Goal: Task Accomplishment & Management: Manage account settings

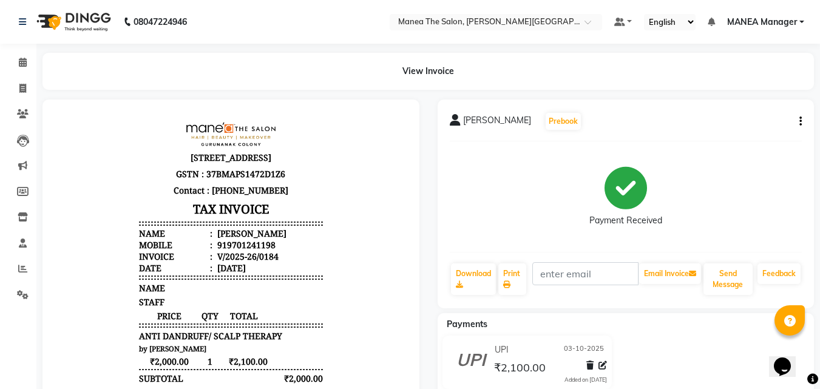
click at [802, 120] on div "SURYA Prebook Payment Received Download Print Email Invoice Send Message Feedba…" at bounding box center [626, 204] width 377 height 209
click at [797, 117] on button "button" at bounding box center [798, 121] width 7 height 13
click at [722, 134] on div "Edit Invoice" at bounding box center [740, 136] width 83 height 15
select select "service"
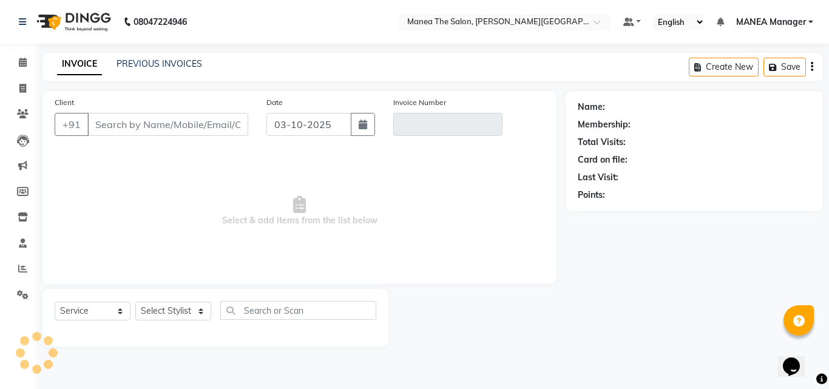
type input "9701241198"
type input "V/2025-26/0184"
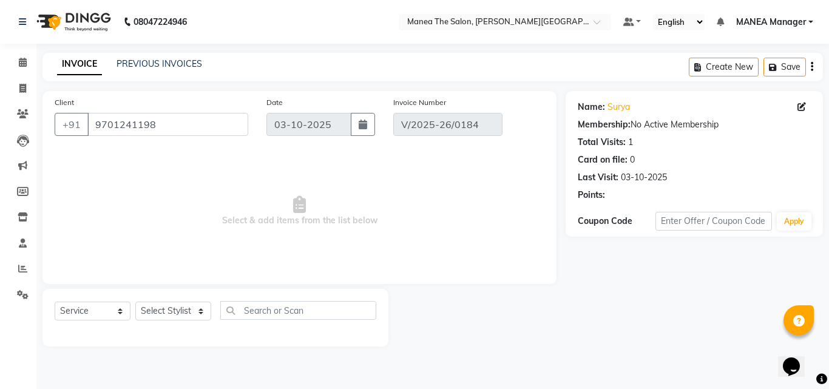
select select "select"
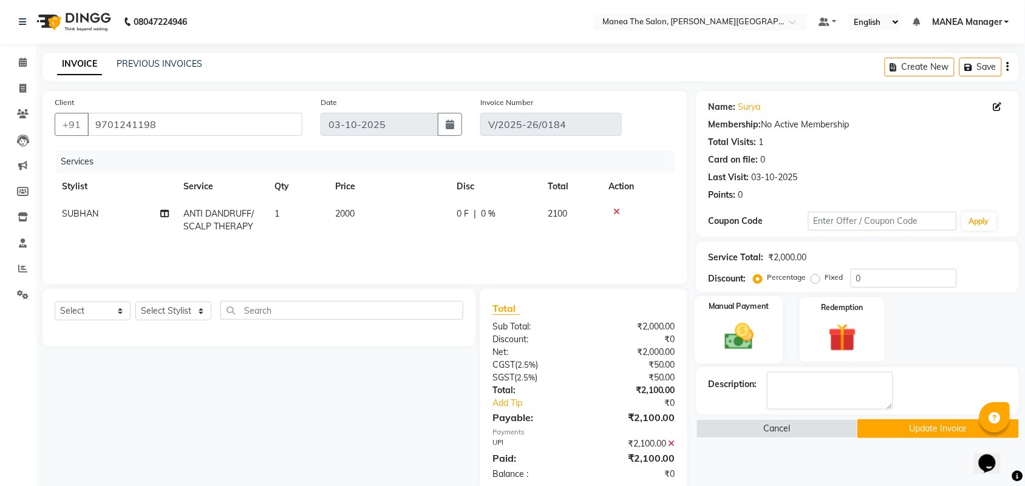
click at [750, 339] on img at bounding box center [738, 336] width 47 height 33
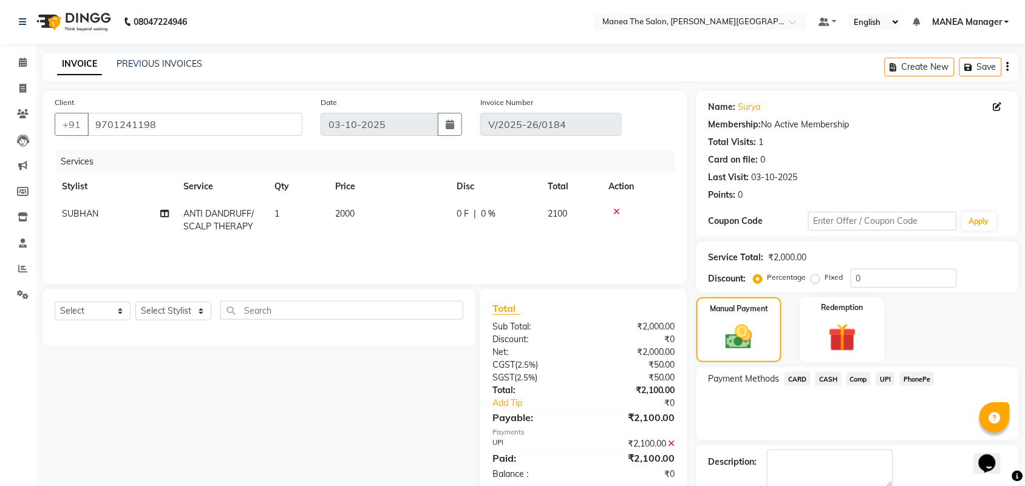
drag, startPoint x: 827, startPoint y: 378, endPoint x: 827, endPoint y: 389, distance: 10.9
click at [820, 378] on span "CASH" at bounding box center [828, 379] width 26 height 14
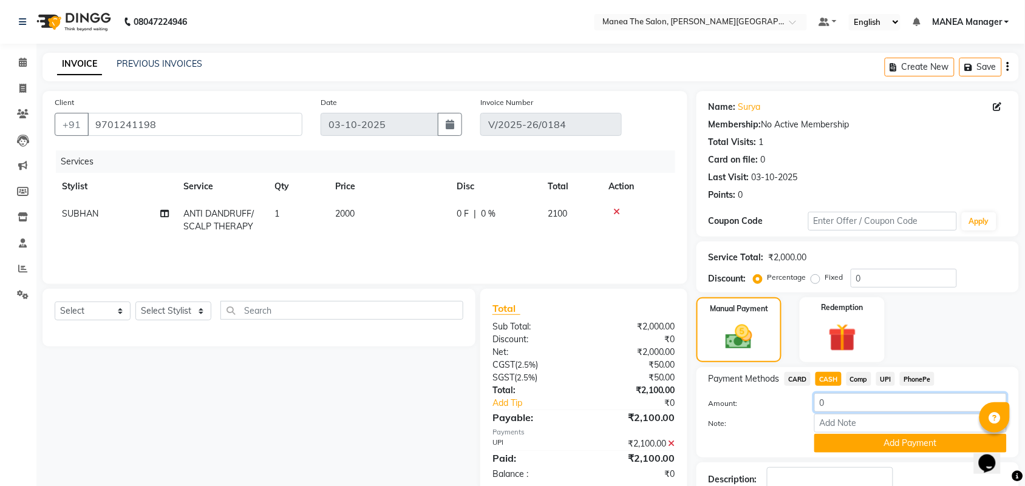
click at [820, 389] on input "0" at bounding box center [910, 402] width 192 height 19
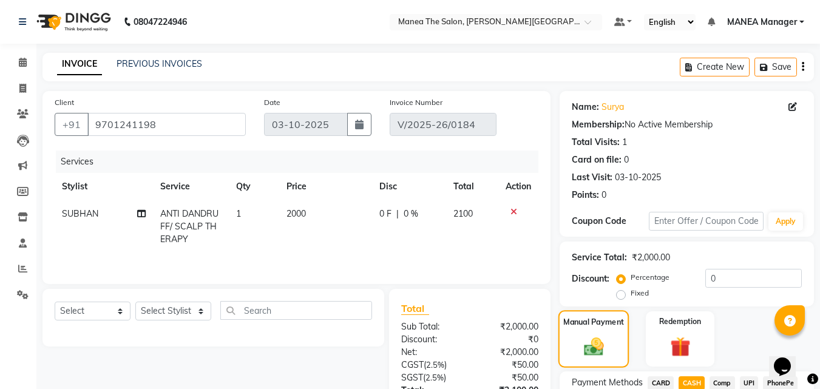
click at [602, 349] on img at bounding box center [594, 346] width 32 height 23
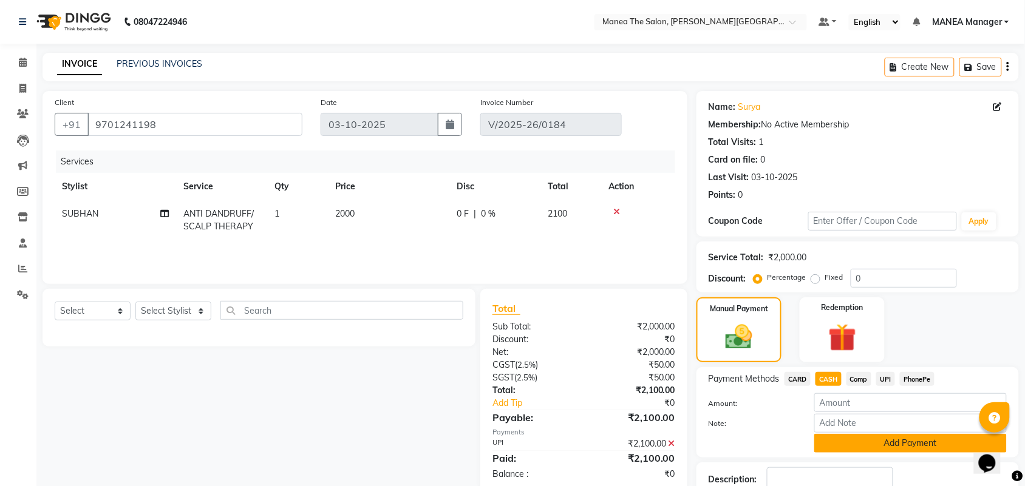
click at [820, 389] on button "Add Payment" at bounding box center [910, 443] width 192 height 19
click at [820, 389] on input "number" at bounding box center [910, 402] width 192 height 19
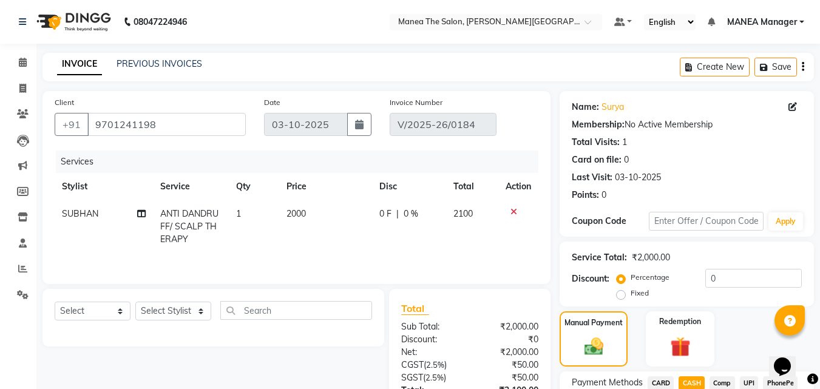
click at [687, 376] on span "CASH" at bounding box center [692, 383] width 26 height 14
type input "0"
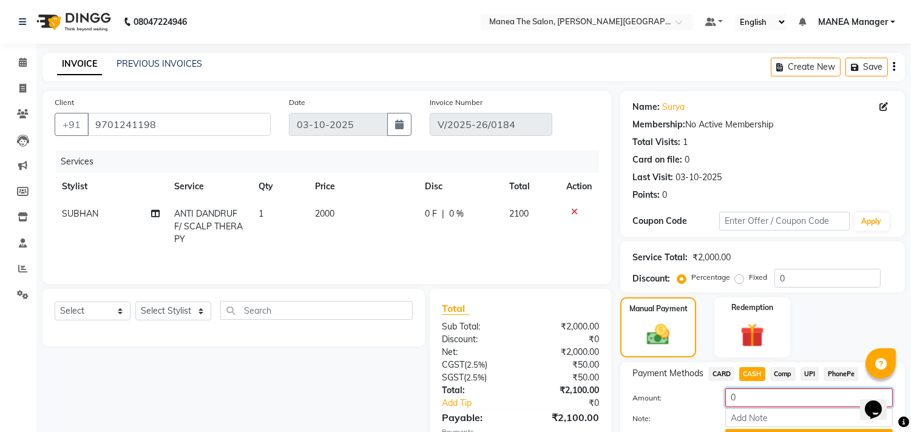
click at [746, 389] on input "0" at bounding box center [810, 398] width 168 height 19
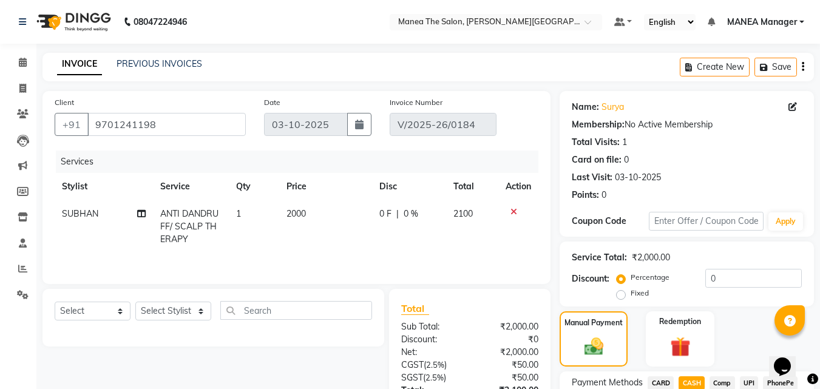
drag, startPoint x: 650, startPoint y: 376, endPoint x: 656, endPoint y: 389, distance: 13.3
click at [650, 380] on span "CARD" at bounding box center [661, 383] width 26 height 14
type input "0"
click at [698, 382] on span "CASH" at bounding box center [692, 383] width 26 height 14
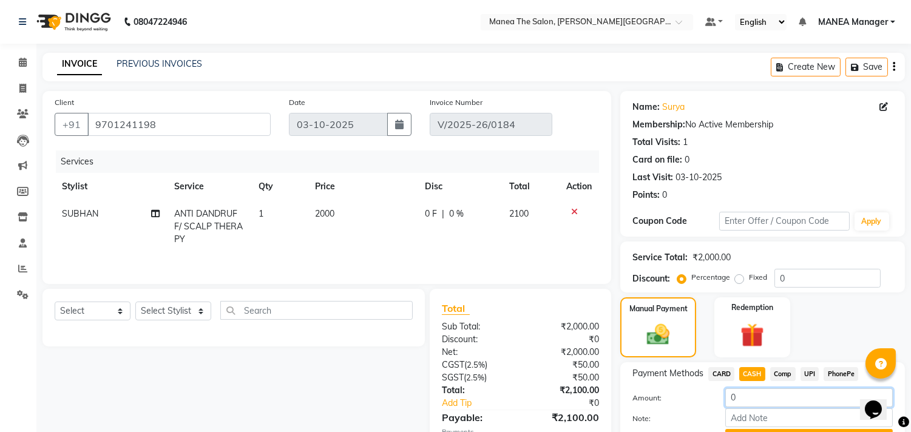
click at [737, 389] on input "0" at bounding box center [810, 398] width 168 height 19
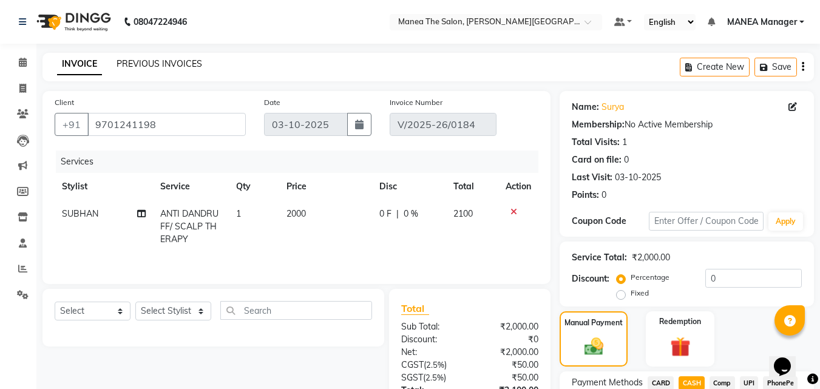
click at [165, 62] on link "PREVIOUS INVOICES" at bounding box center [160, 63] width 86 height 11
click at [145, 63] on link "PREVIOUS INVOICES" at bounding box center [160, 63] width 86 height 11
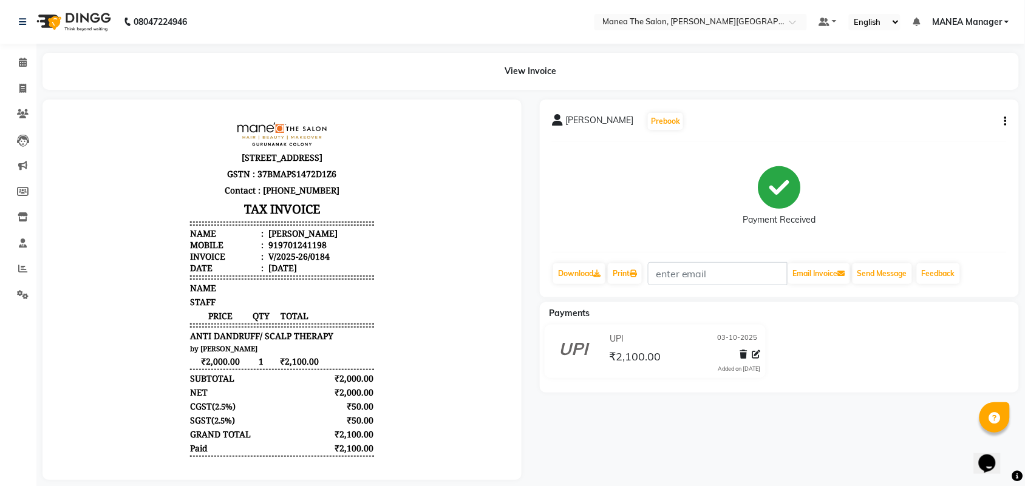
click at [820, 119] on button "button" at bounding box center [1002, 121] width 7 height 13
click at [820, 135] on div "Edit Invoice" at bounding box center [944, 136] width 83 height 15
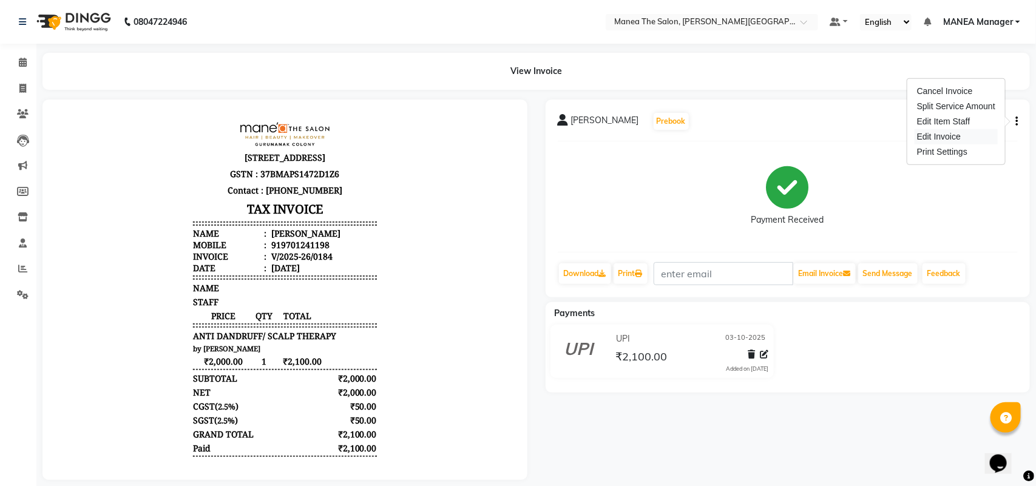
select select "service"
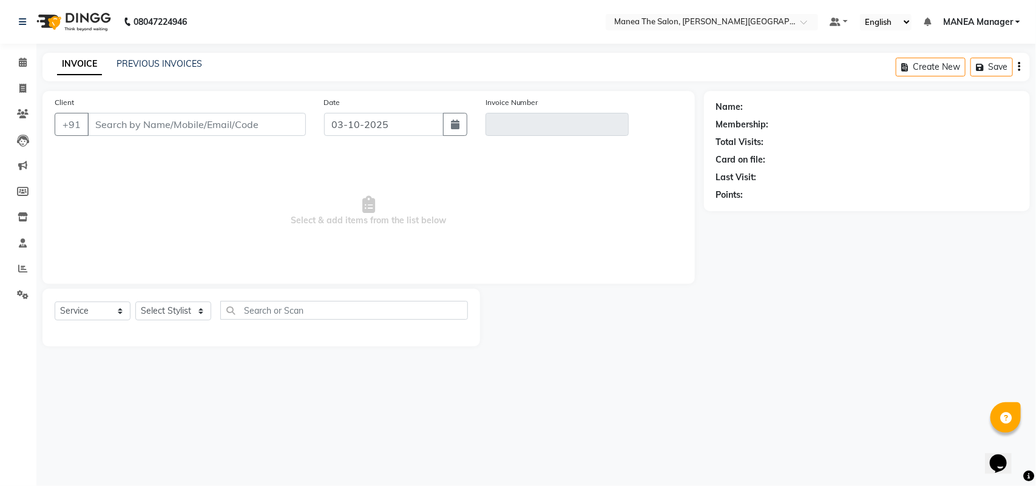
type input "9701241198"
type input "V/2025-26/0184"
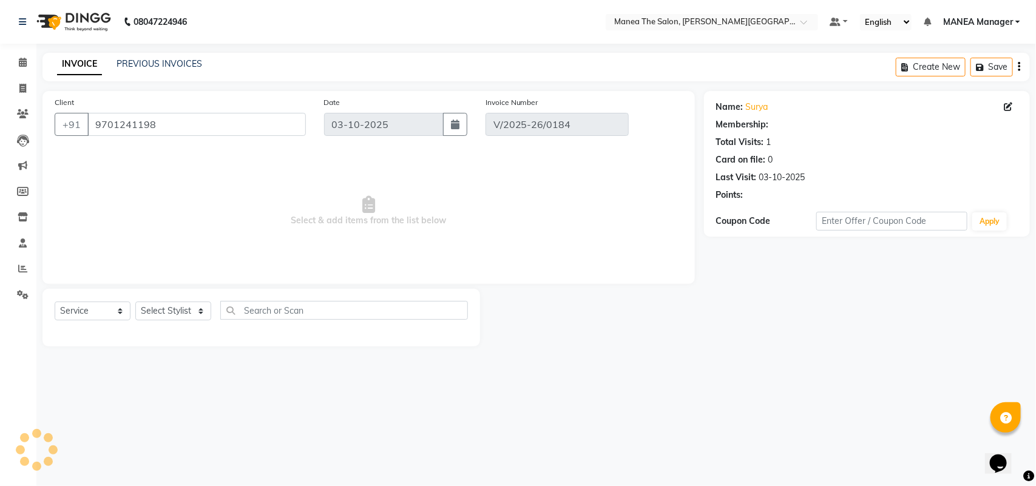
select select "select"
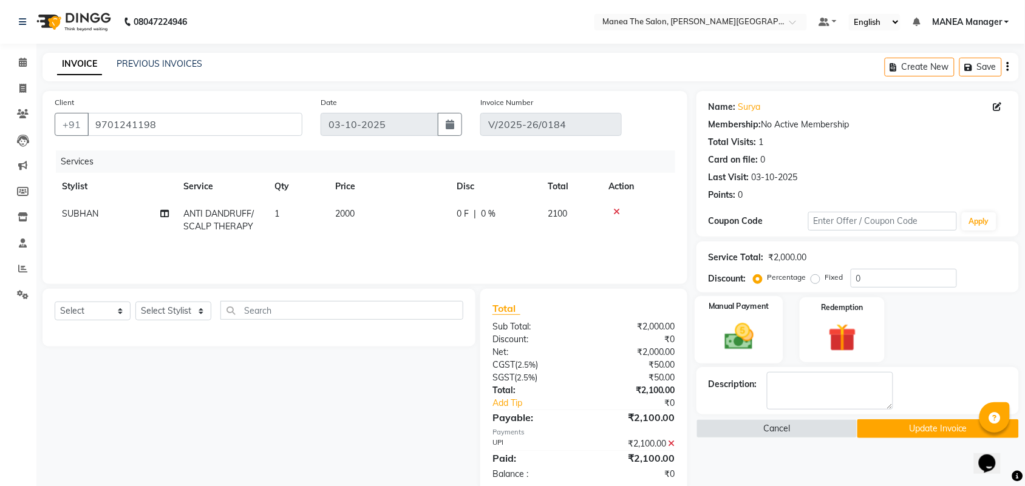
click at [736, 339] on img at bounding box center [738, 336] width 47 height 33
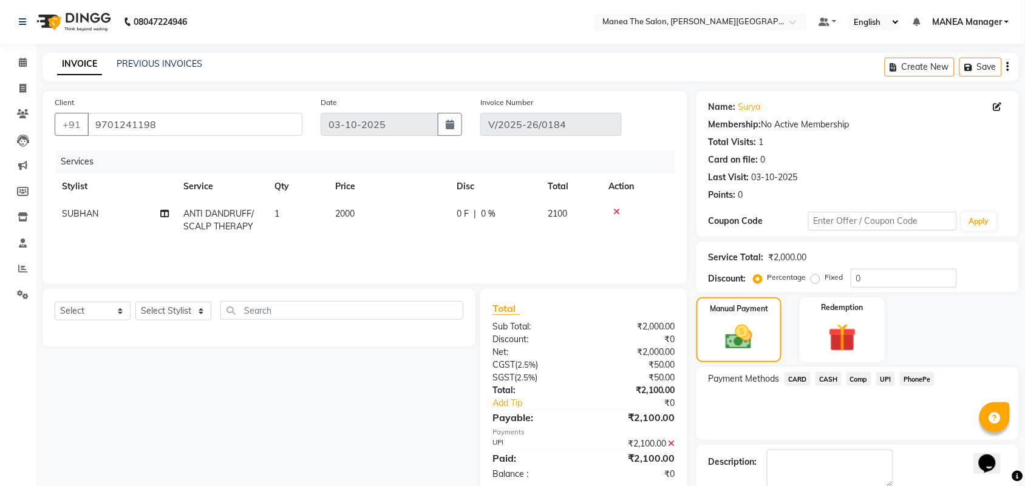
click at [820, 377] on span "CASH" at bounding box center [828, 379] width 26 height 14
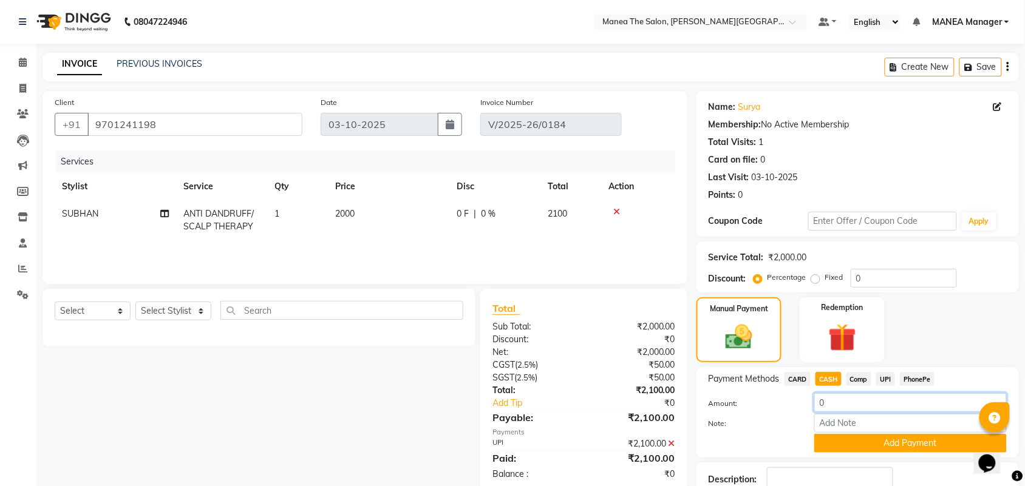
click at [820, 389] on input "0" at bounding box center [910, 402] width 192 height 19
click at [820, 389] on input "number" at bounding box center [910, 402] width 192 height 19
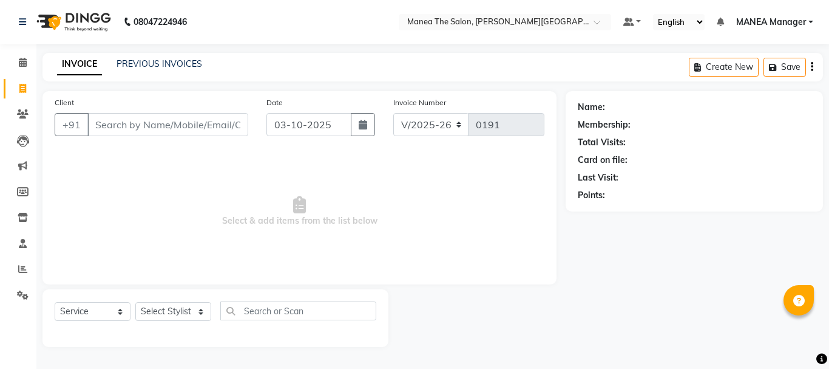
select select "8903"
select select "service"
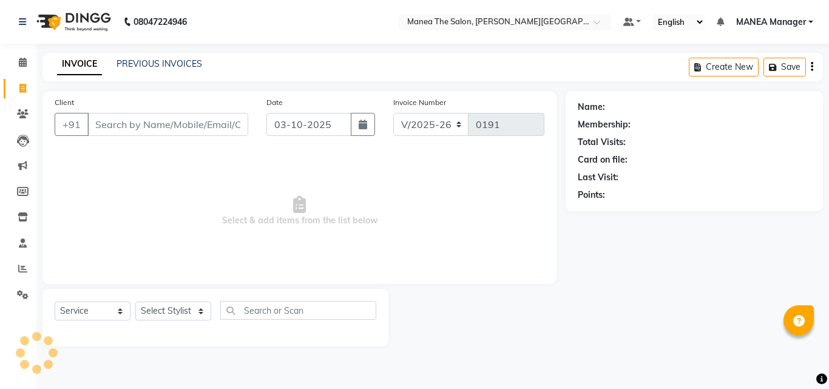
select select "8903"
select select "service"
click at [151, 61] on link "PREVIOUS INVOICES" at bounding box center [160, 63] width 86 height 11
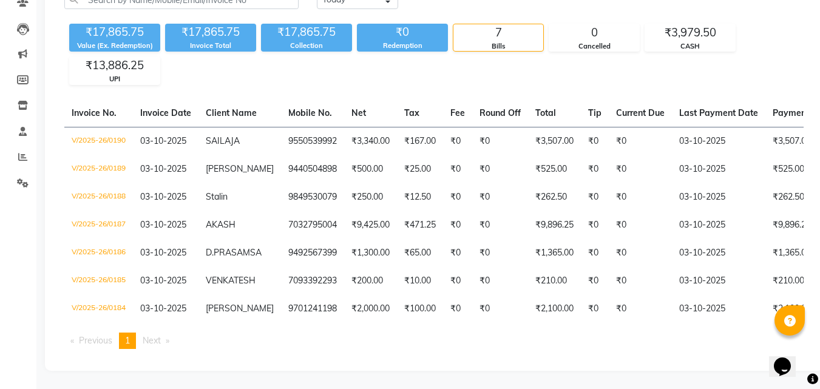
scroll to position [0, 1]
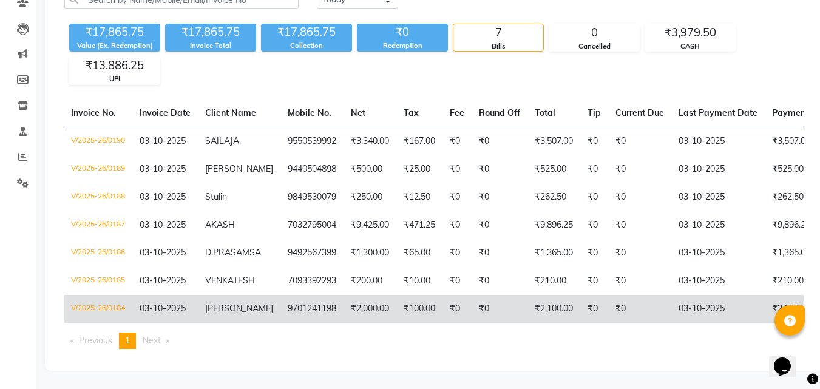
click at [615, 312] on td "₹0" at bounding box center [639, 309] width 63 height 28
click at [630, 312] on td "₹0" at bounding box center [639, 309] width 63 height 28
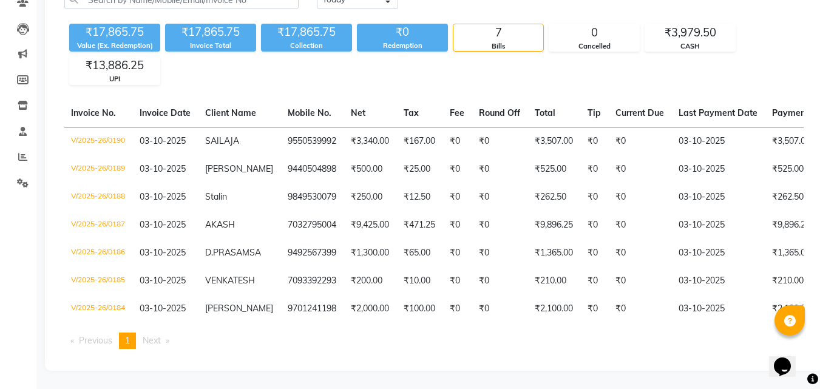
scroll to position [0, 0]
click at [161, 340] on span "Next page" at bounding box center [152, 340] width 18 height 11
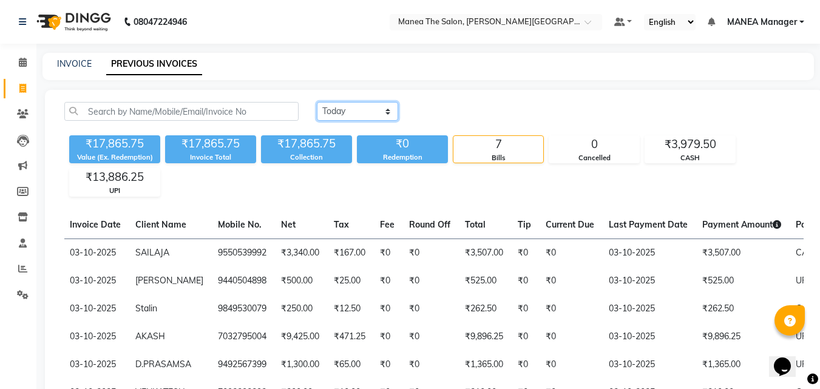
click at [386, 113] on select "Today Yesterday Custom Range" at bounding box center [357, 111] width 81 height 19
select select "range"
click at [317, 102] on select "Today Yesterday Custom Range" at bounding box center [357, 111] width 81 height 19
click at [512, 110] on div "03-10-2025 - 03-10-2025" at bounding box center [502, 111] width 179 height 19
click at [504, 112] on span "-" at bounding box center [502, 112] width 4 height 13
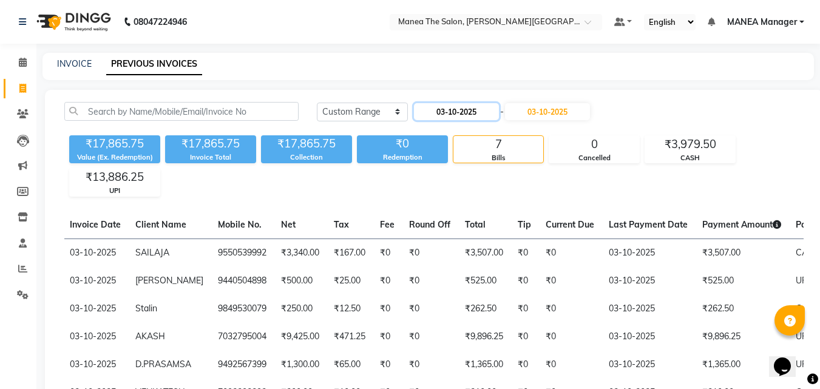
click at [499, 112] on input "03-10-2025" at bounding box center [456, 111] width 85 height 17
select select "10"
select select "2025"
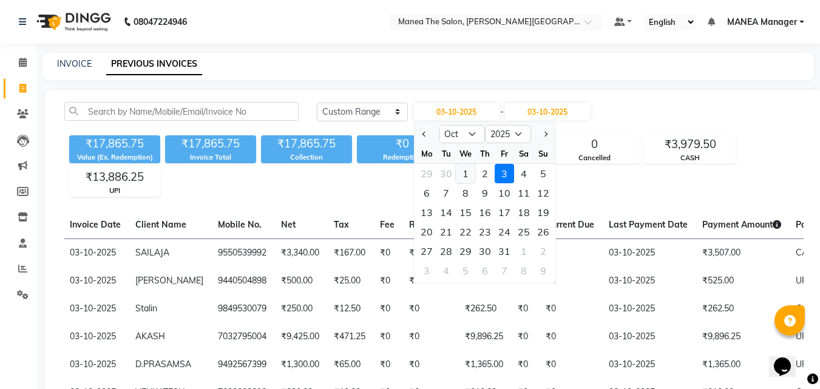
click at [465, 173] on div "1" at bounding box center [465, 173] width 19 height 19
type input "01-10-2025"
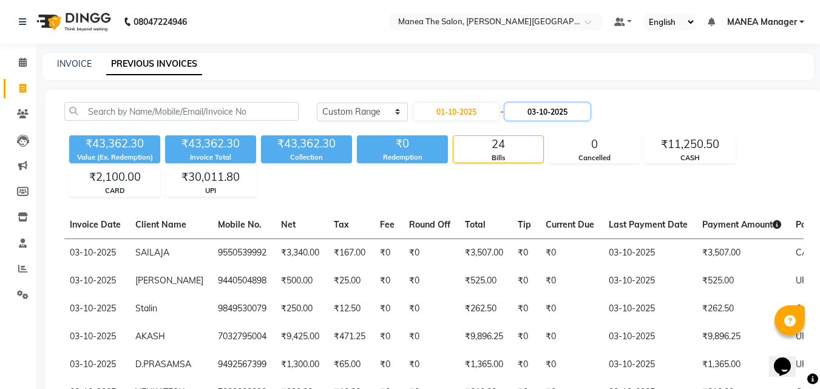
click at [585, 110] on input "03-10-2025" at bounding box center [547, 111] width 85 height 17
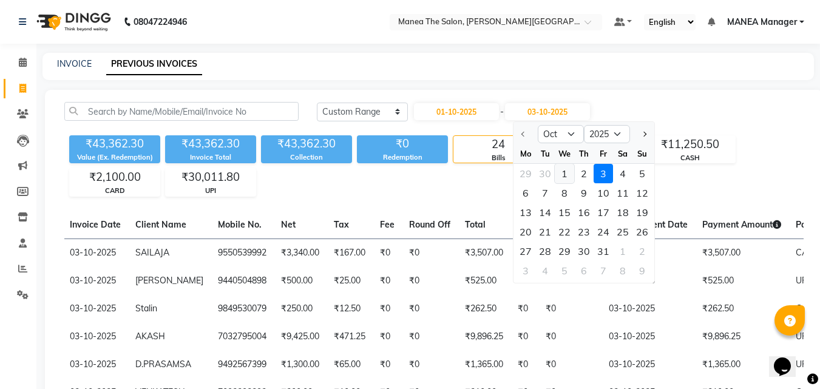
click at [562, 173] on div "1" at bounding box center [564, 173] width 19 height 19
type input "01-10-2025"
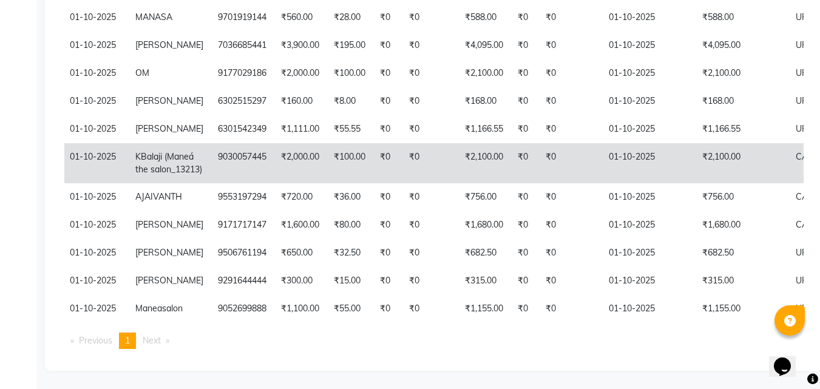
scroll to position [338, 0]
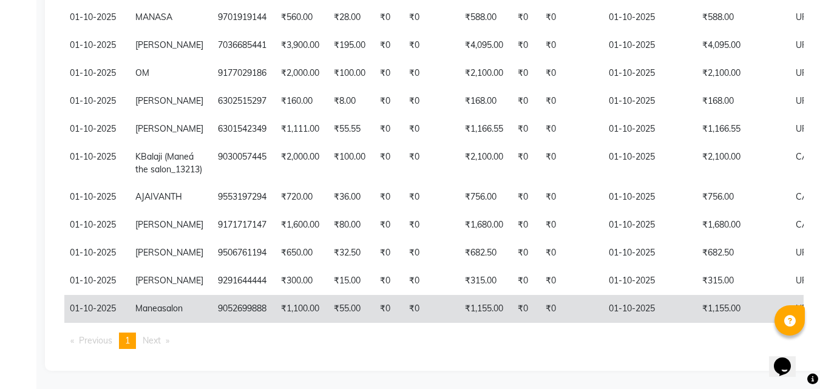
click at [171, 295] on td "Manea salon" at bounding box center [169, 309] width 83 height 28
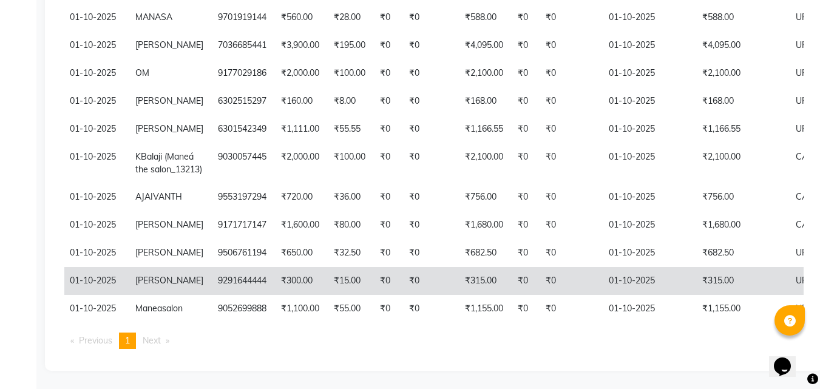
click at [149, 275] on span "KARTHIK" at bounding box center [169, 280] width 68 height 11
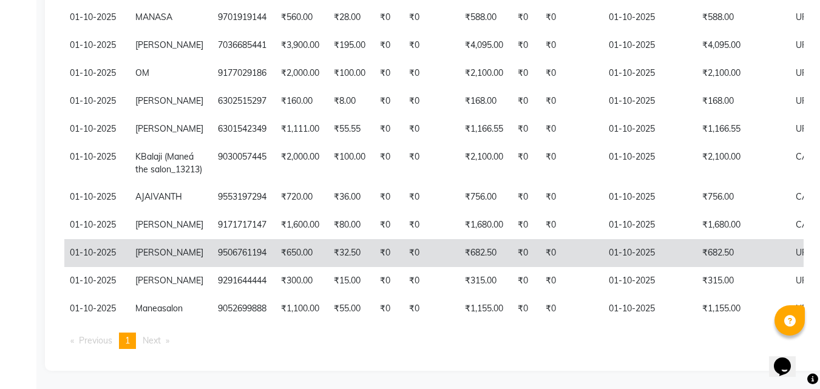
click at [163, 247] on span "BHARATH" at bounding box center [169, 252] width 68 height 11
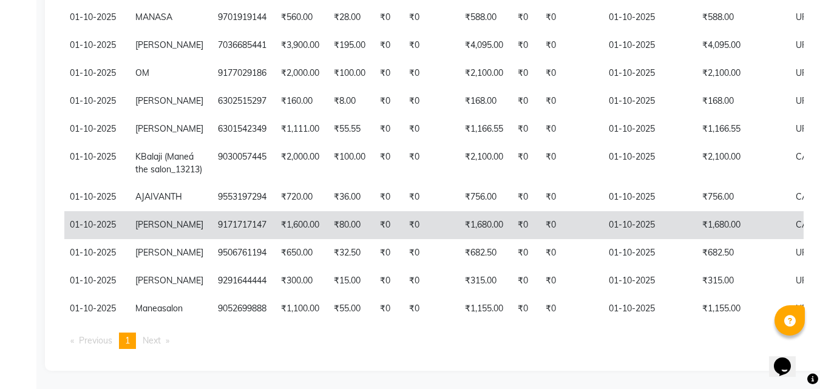
click at [155, 219] on span "SRILATHA" at bounding box center [169, 224] width 68 height 11
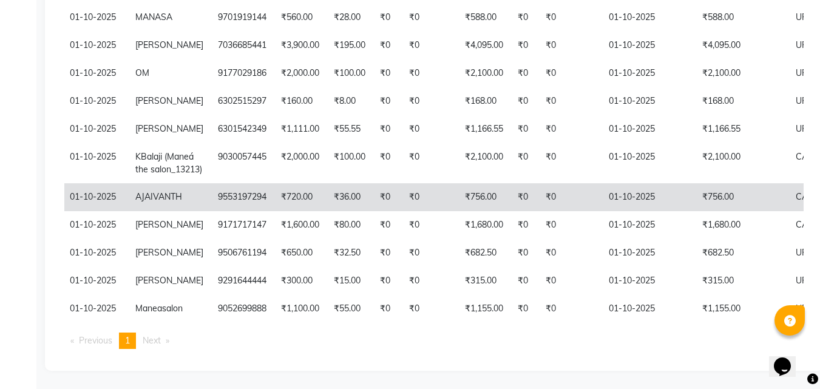
click at [166, 183] on td "AJAIVANTH" at bounding box center [169, 197] width 83 height 28
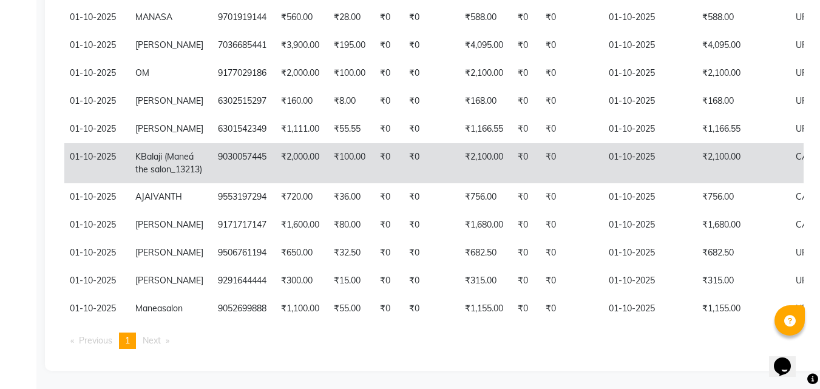
click at [160, 151] on span "Balaji (Maneá the salon_13213)" at bounding box center [168, 163] width 67 height 24
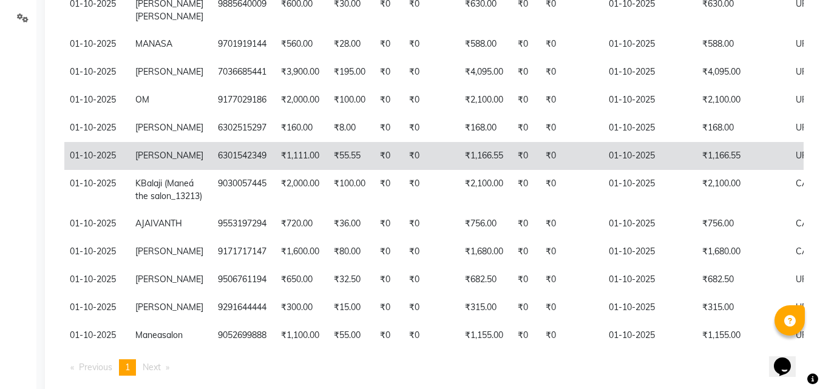
click at [147, 161] on span "Tharun" at bounding box center [169, 155] width 68 height 11
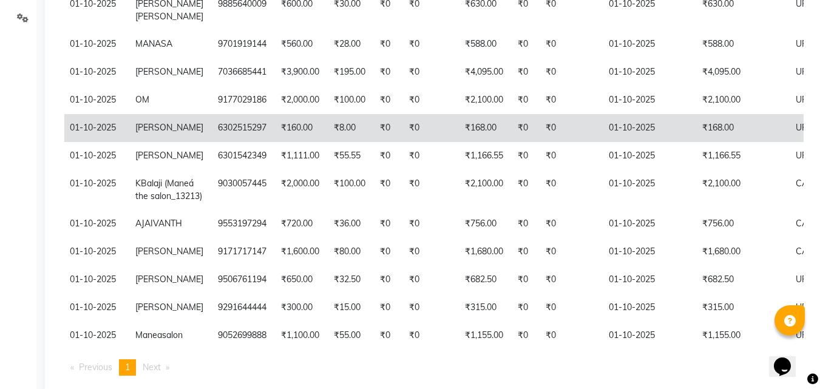
click at [153, 133] on span "SAI KIRAN" at bounding box center [169, 127] width 68 height 11
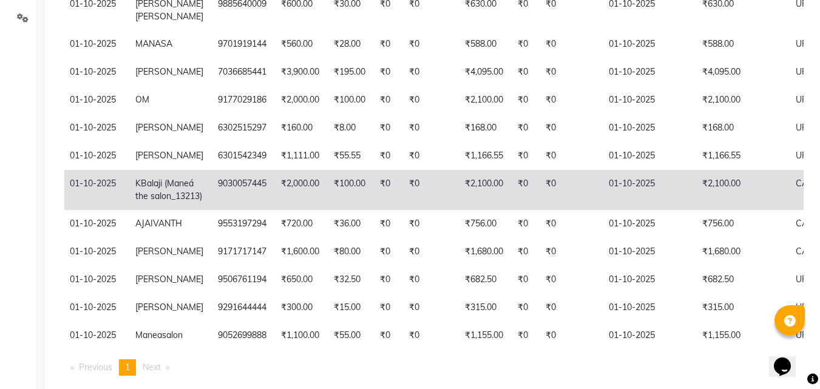
scroll to position [216, 0]
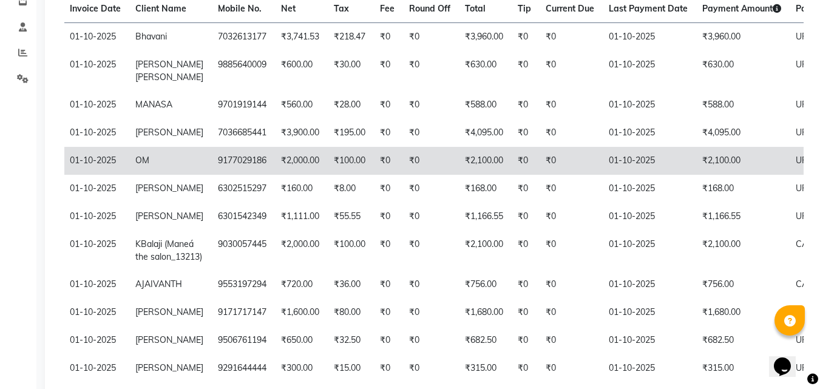
click at [141, 166] on span "OM" at bounding box center [142, 160] width 14 height 11
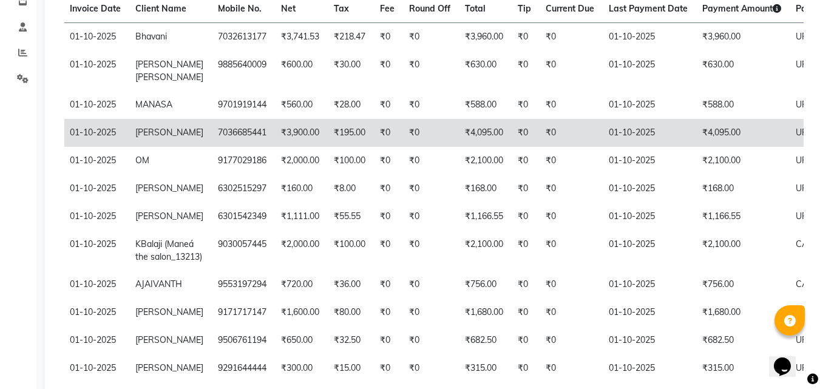
click at [144, 138] on span "PADMA PRIYA" at bounding box center [169, 132] width 68 height 11
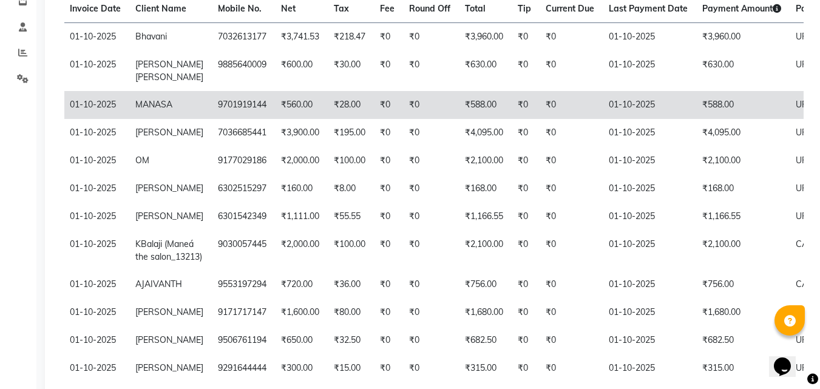
click at [162, 107] on span "MANASA" at bounding box center [153, 104] width 37 height 11
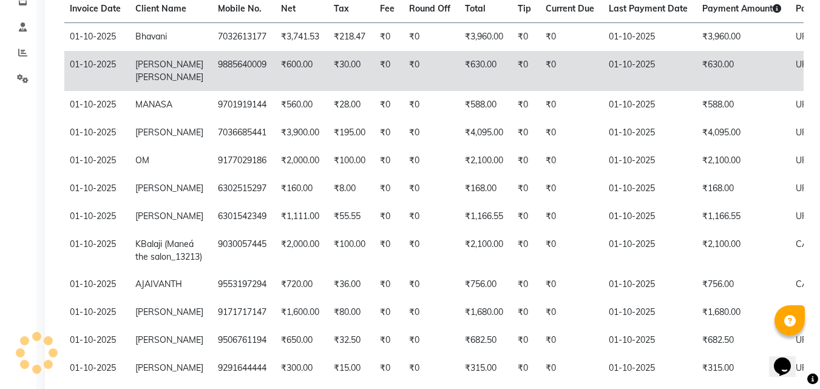
click at [152, 68] on span "Pavan" at bounding box center [169, 64] width 68 height 11
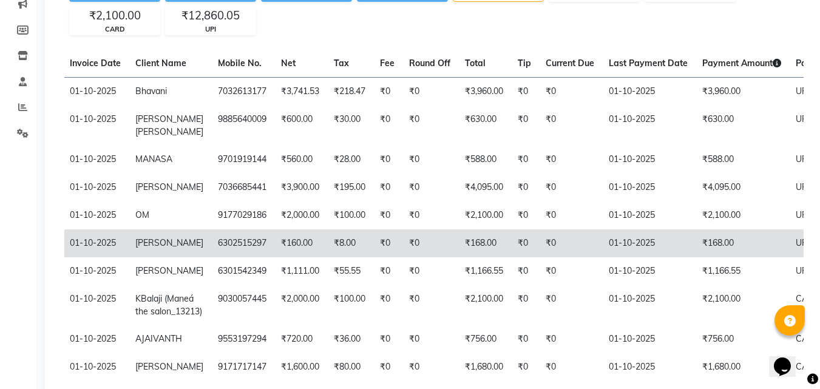
scroll to position [95, 0]
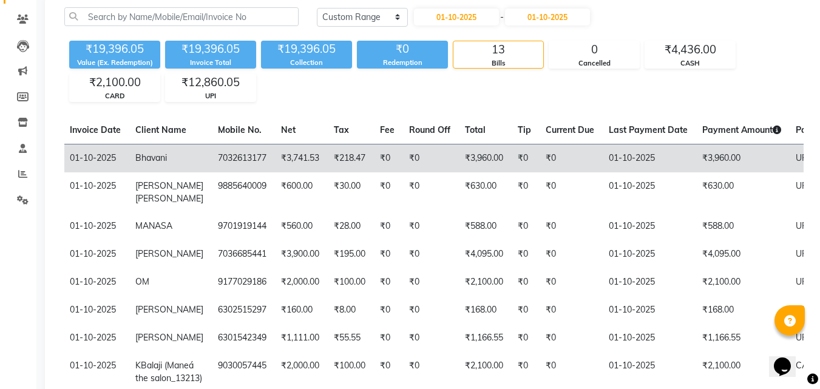
click at [147, 153] on span "Bhavani" at bounding box center [151, 157] width 32 height 11
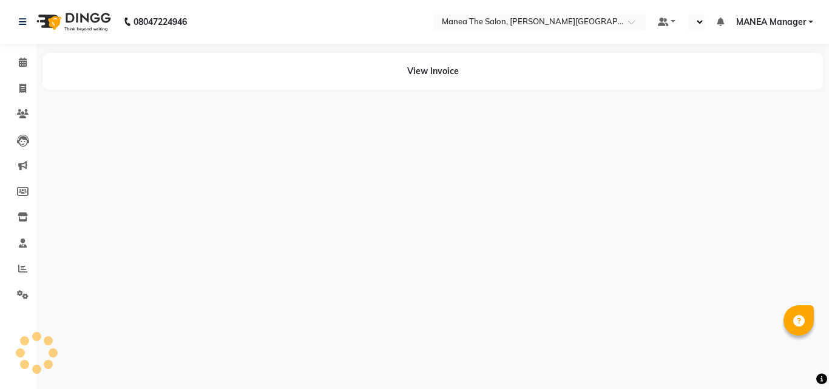
select select "en"
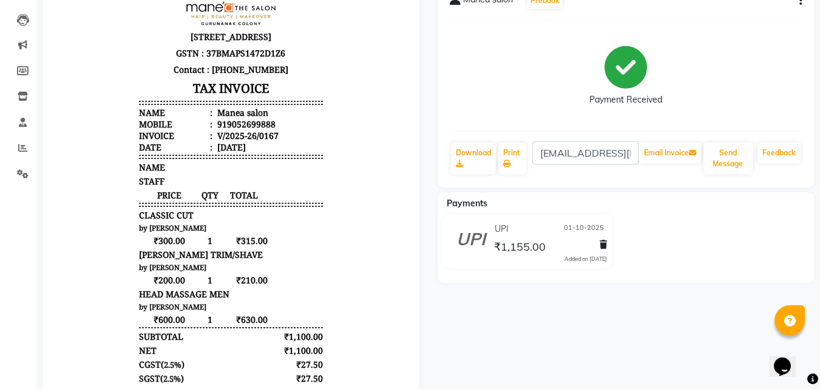
scroll to position [121, 0]
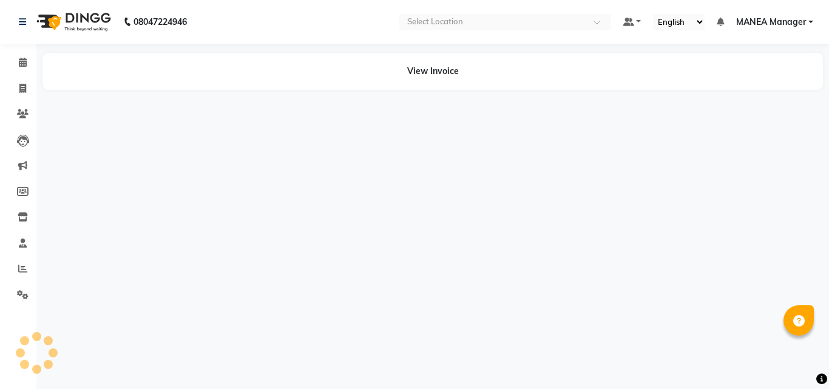
select select "en"
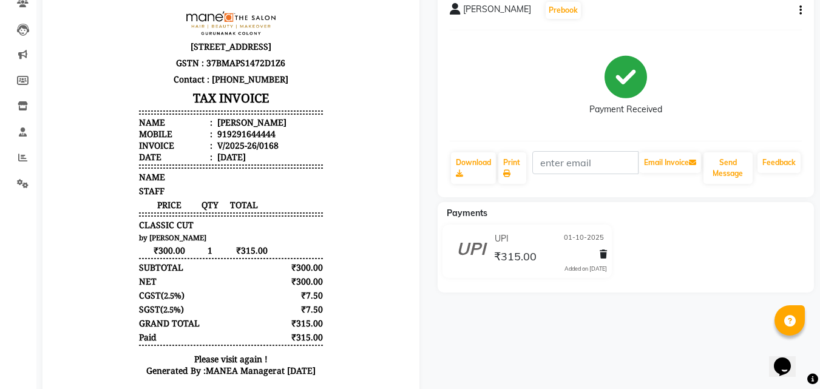
scroll to position [121, 0]
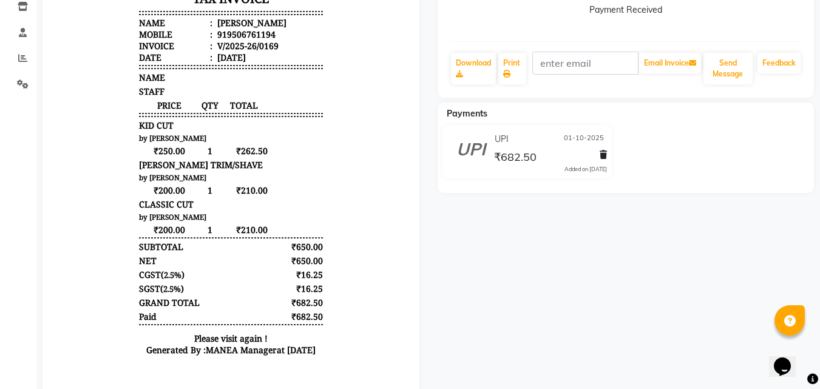
scroll to position [182, 0]
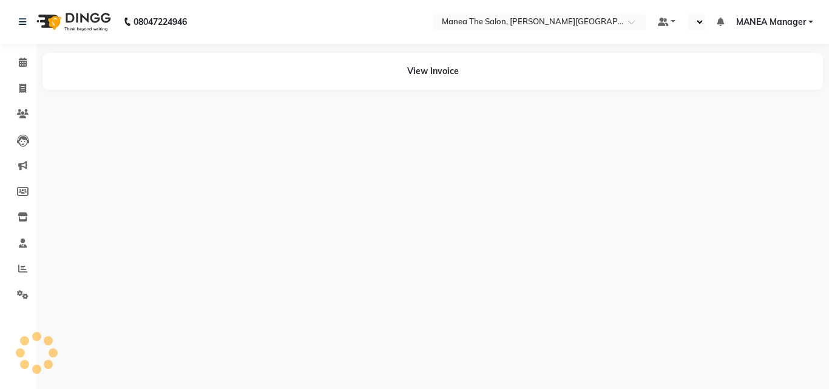
select select "en"
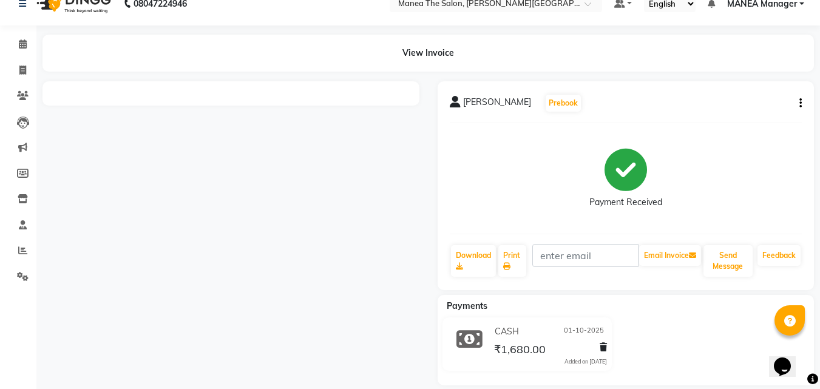
scroll to position [33, 0]
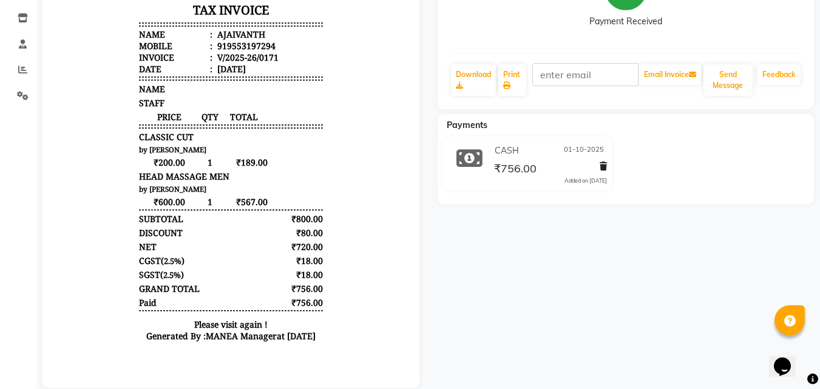
scroll to position [225, 0]
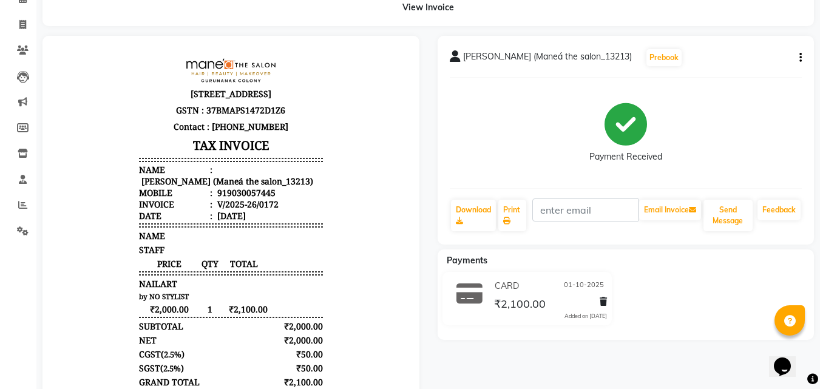
scroll to position [121, 0]
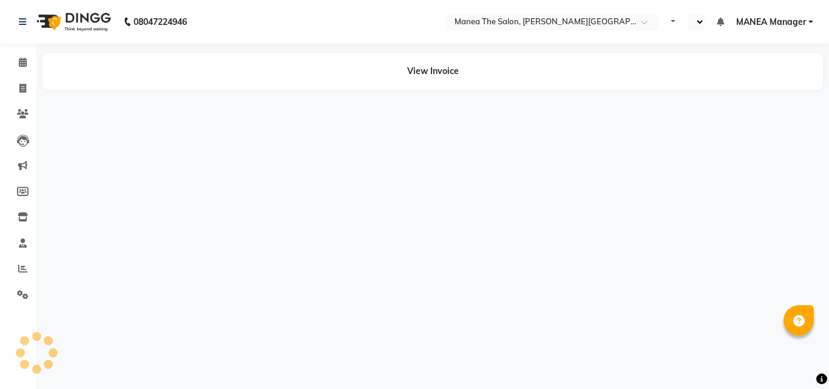
select select "en"
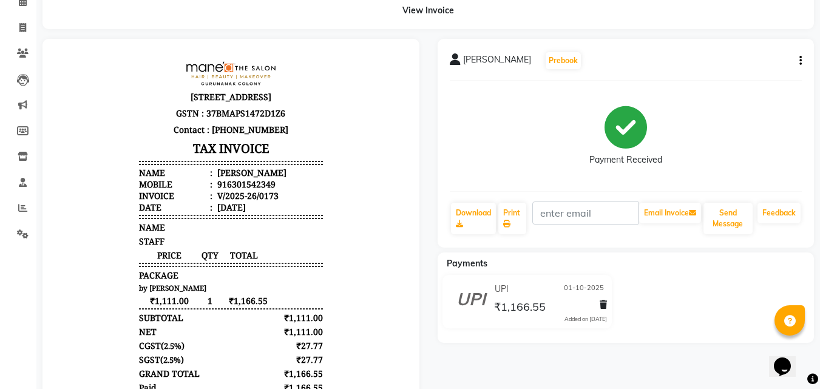
scroll to position [121, 0]
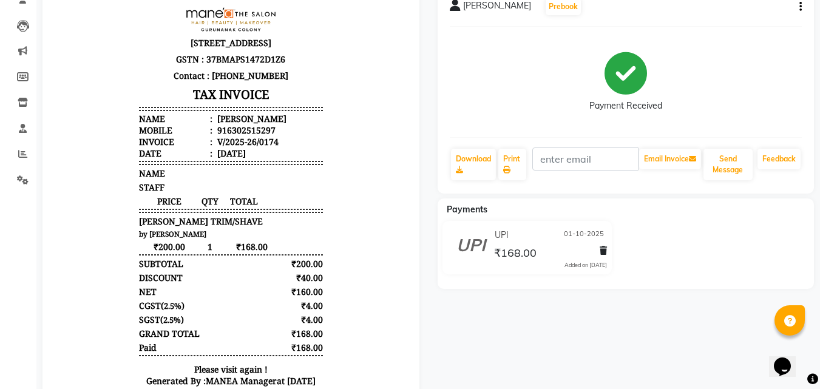
scroll to position [121, 0]
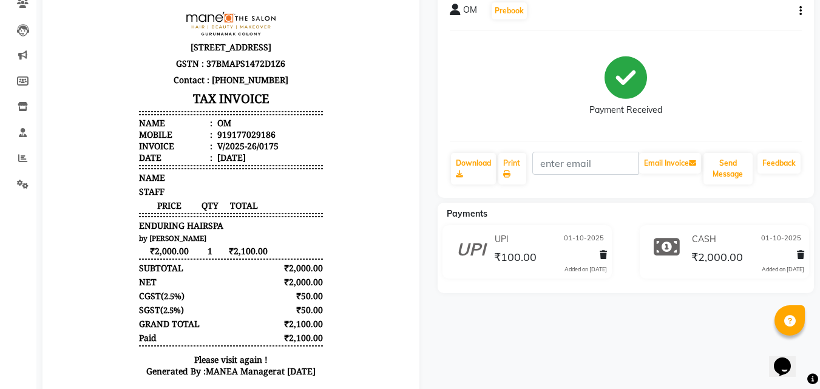
scroll to position [121, 0]
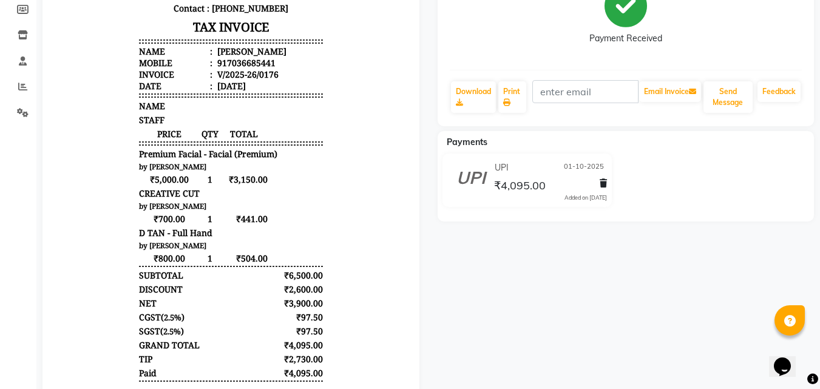
scroll to position [243, 0]
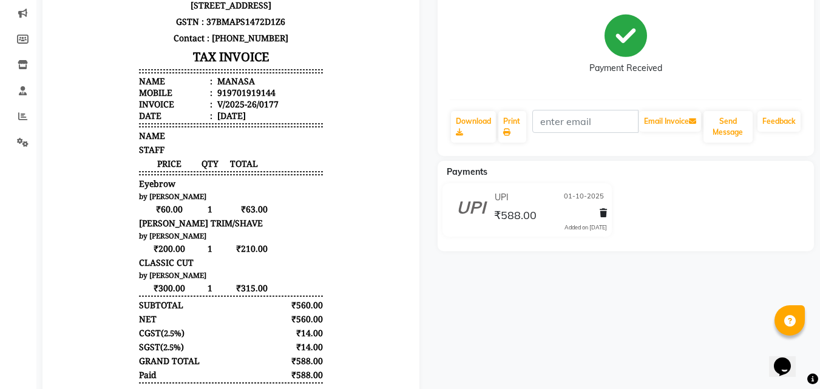
scroll to position [182, 0]
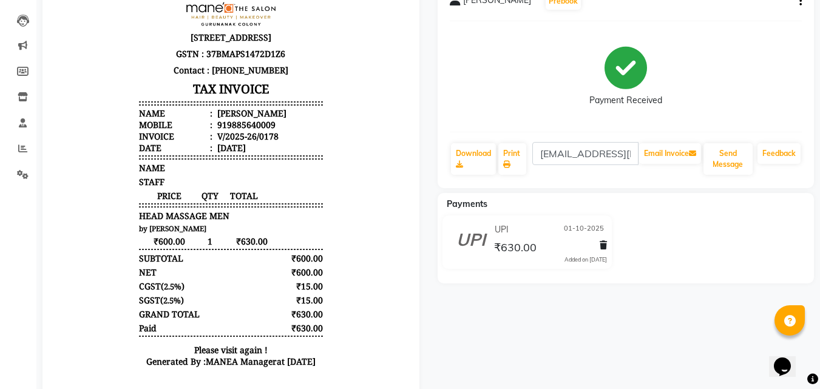
scroll to position [121, 0]
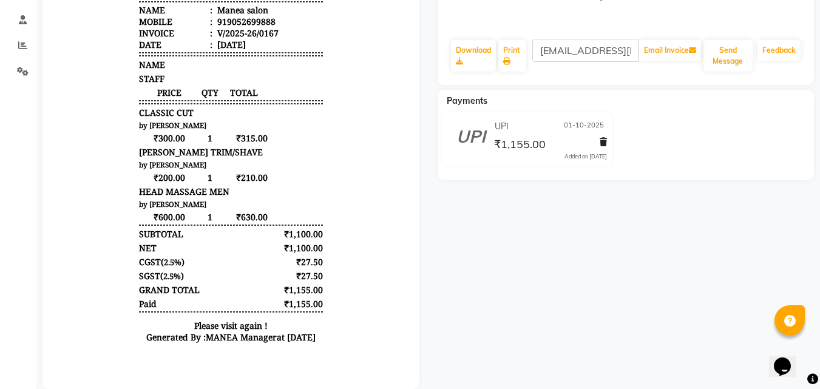
scroll to position [243, 0]
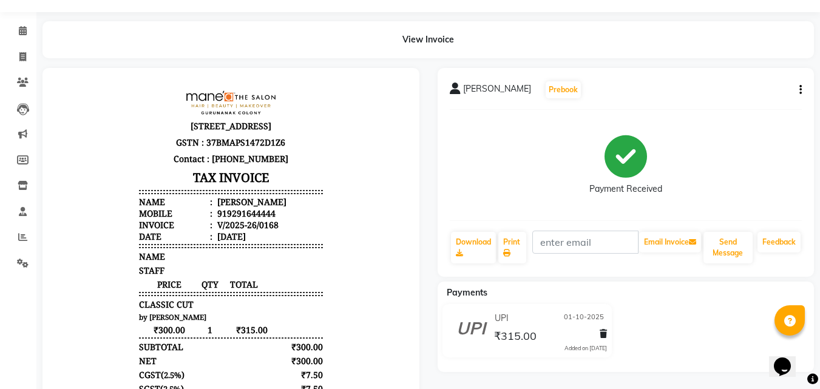
scroll to position [61, 0]
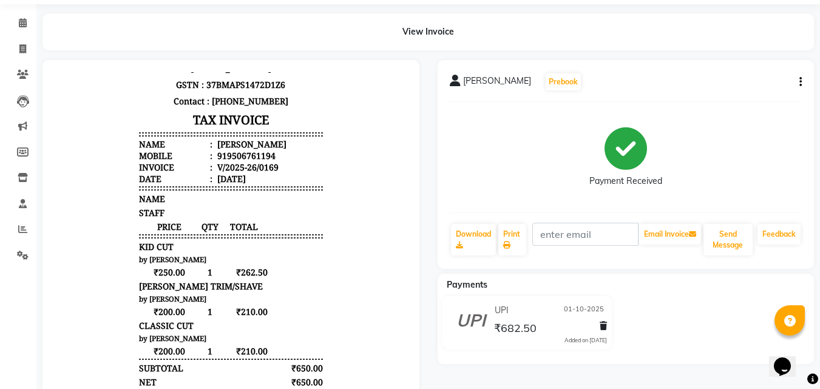
scroll to position [61, 0]
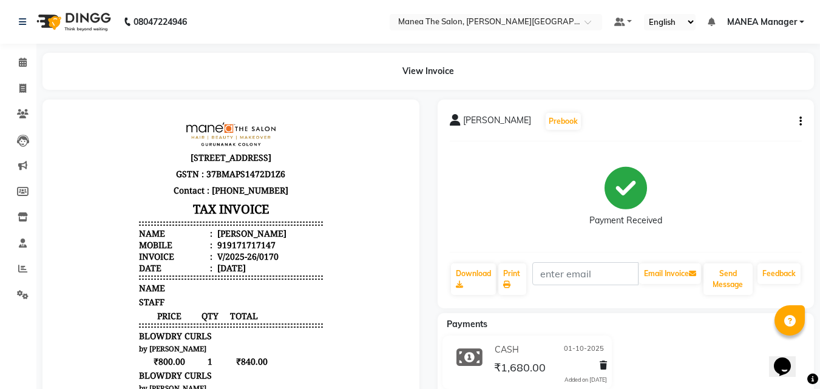
scroll to position [121, 0]
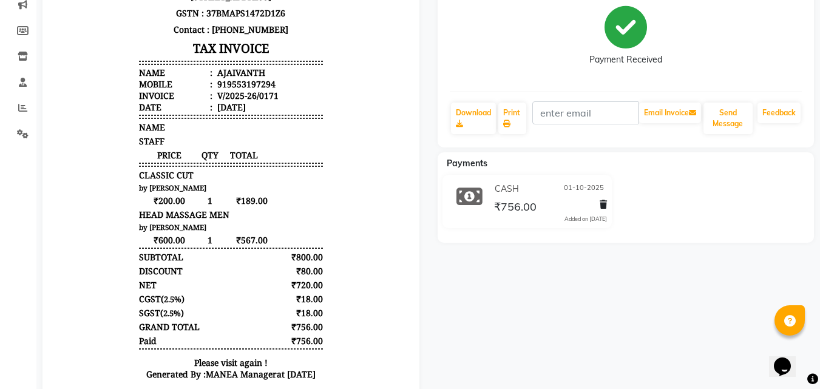
scroll to position [225, 0]
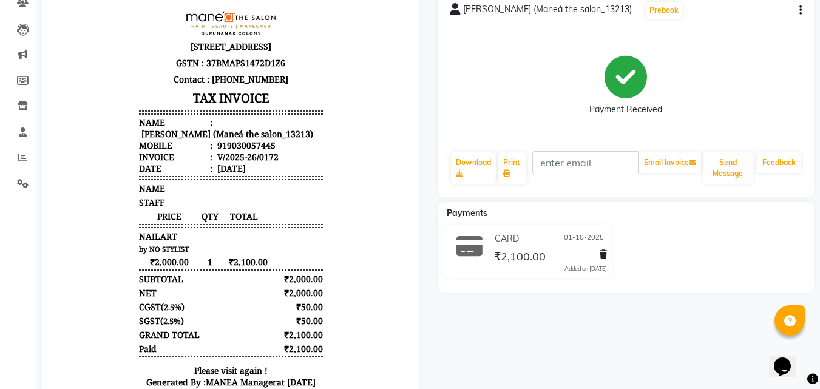
scroll to position [121, 0]
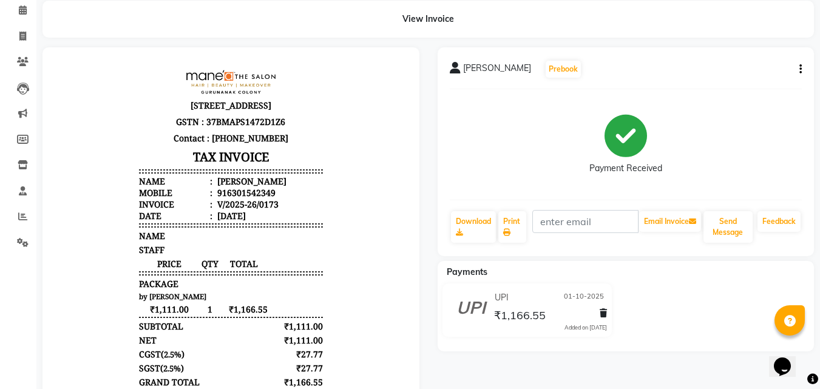
scroll to position [121, 0]
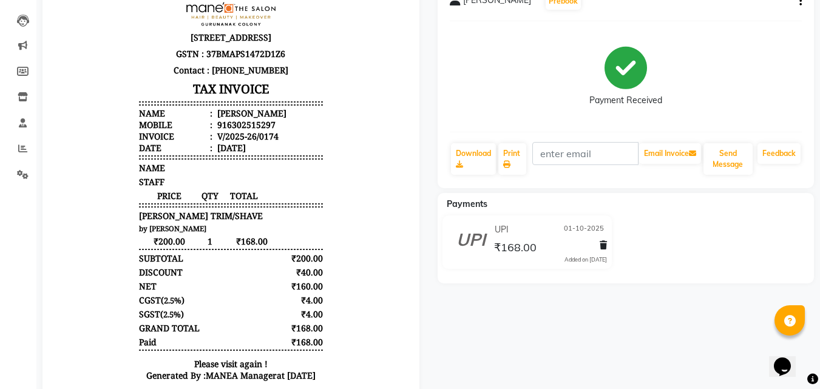
scroll to position [121, 0]
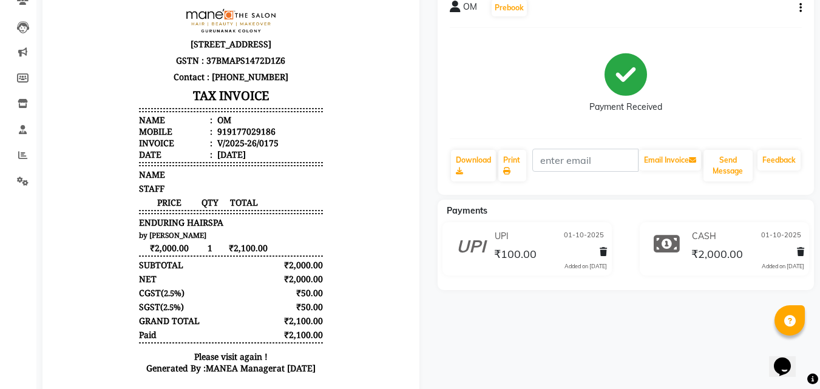
scroll to position [121, 0]
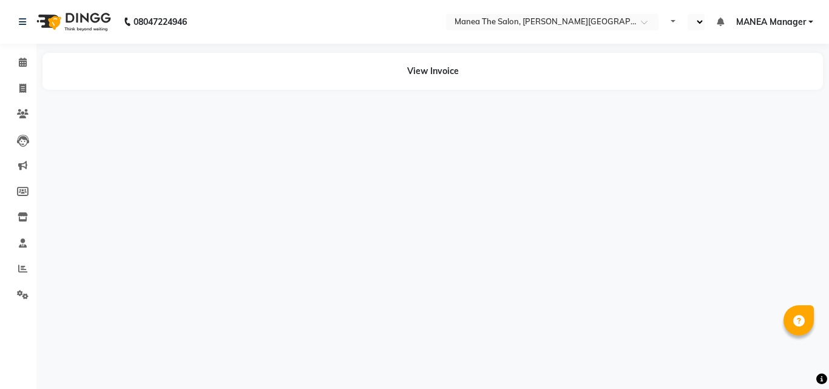
select select "en"
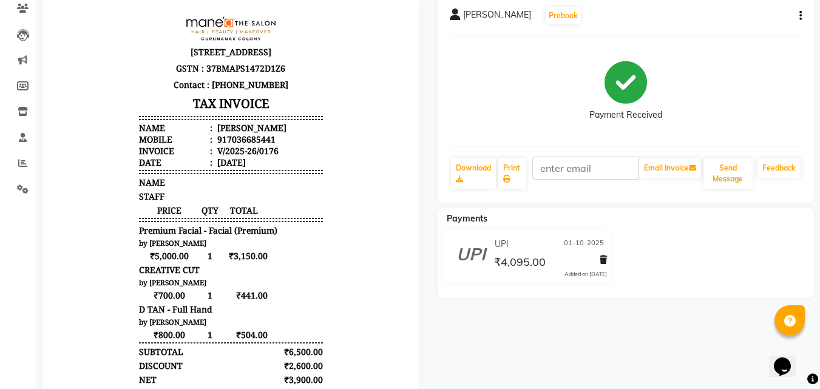
scroll to position [121, 0]
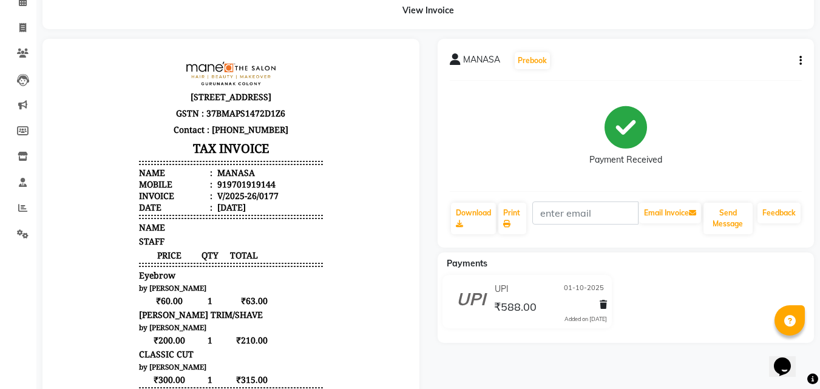
scroll to position [121, 0]
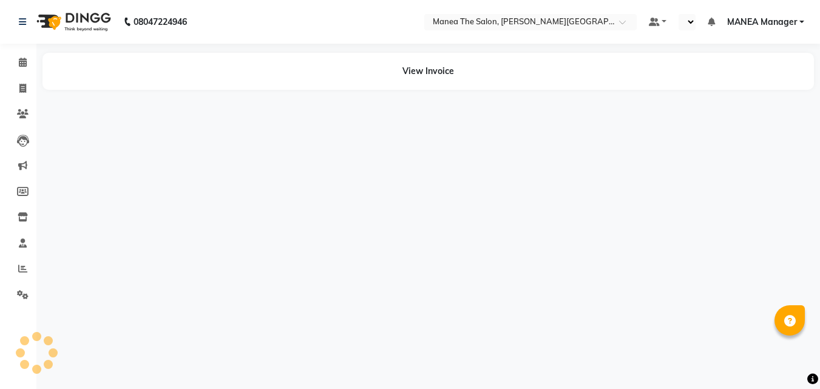
select select "en"
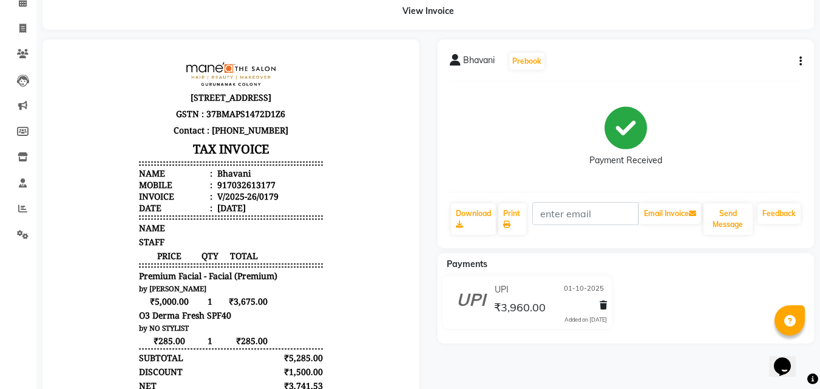
scroll to position [61, 0]
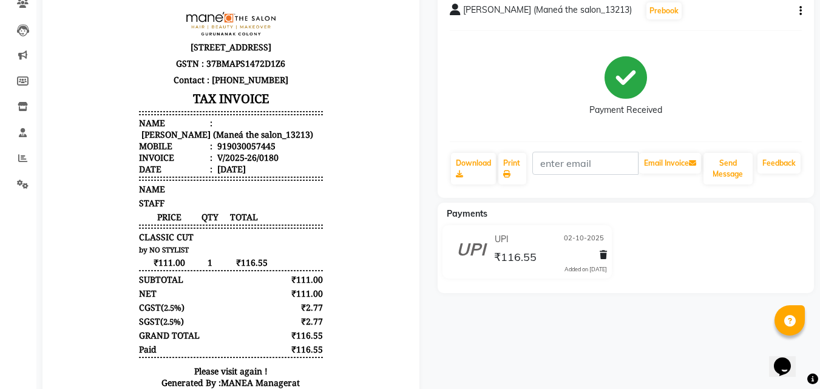
scroll to position [121, 0]
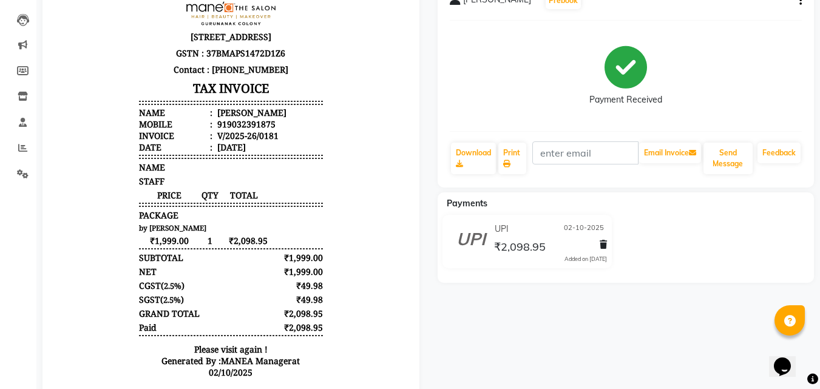
scroll to position [121, 0]
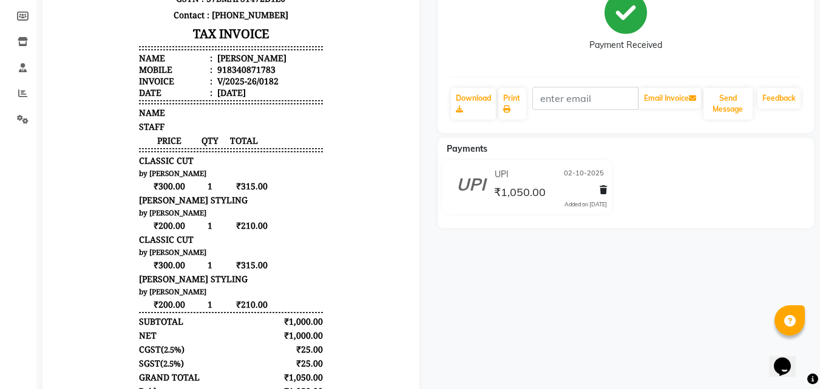
scroll to position [182, 0]
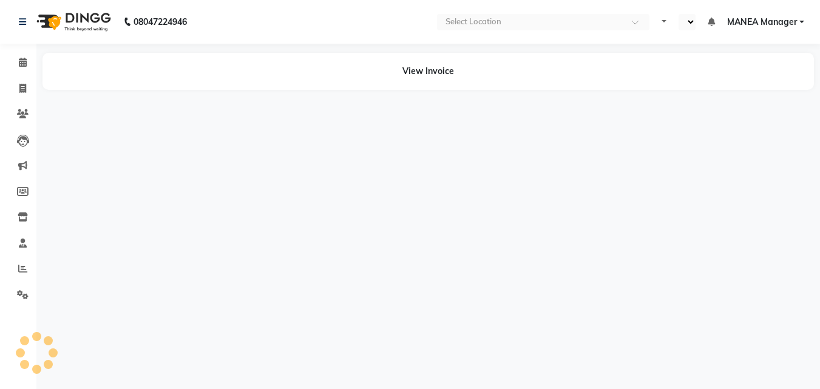
select select "en"
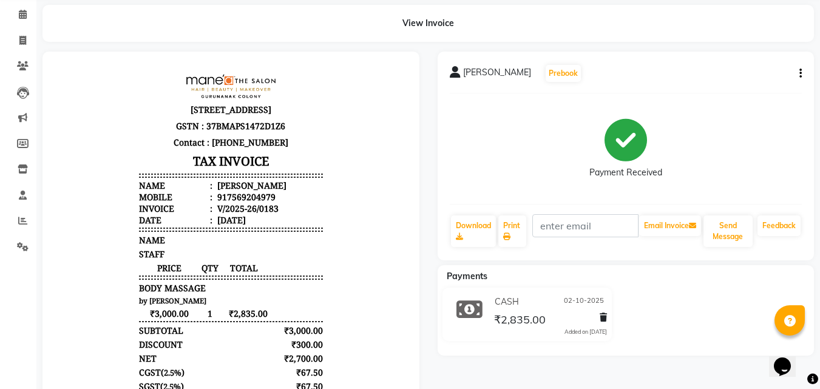
scroll to position [121, 0]
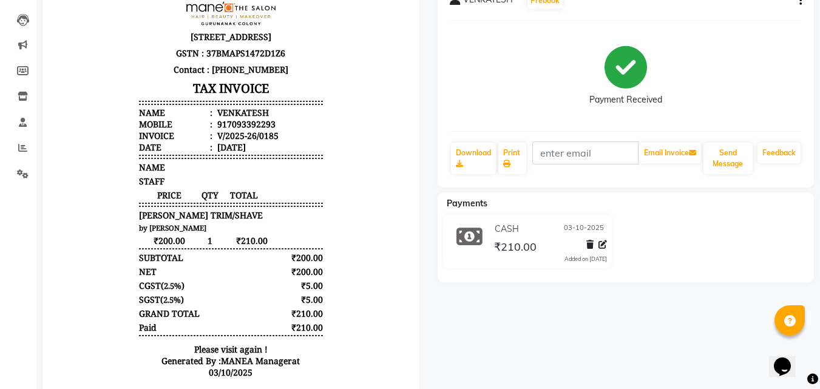
scroll to position [121, 0]
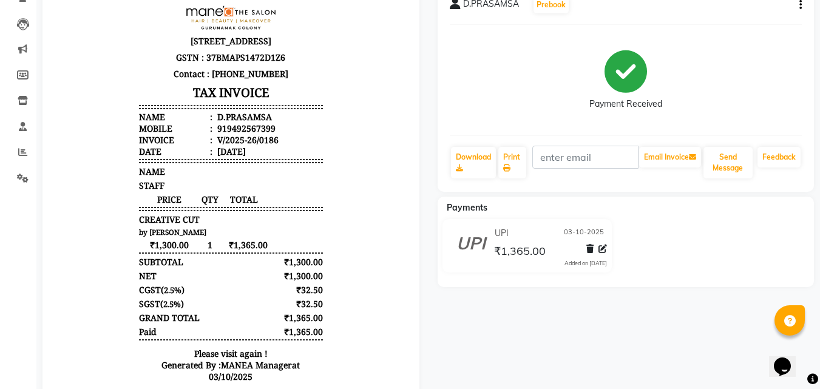
scroll to position [121, 0]
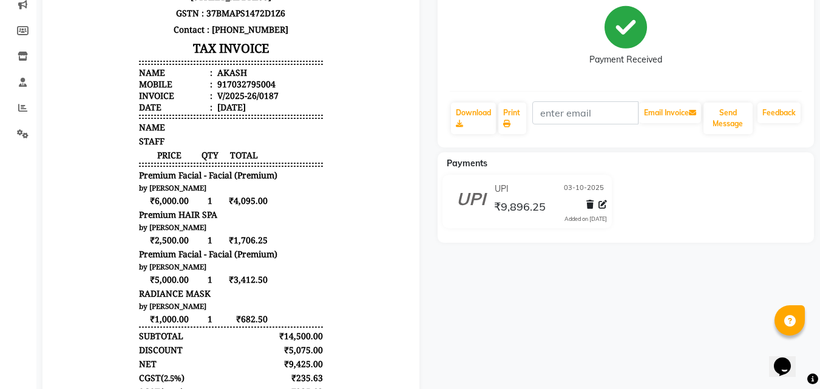
scroll to position [182, 0]
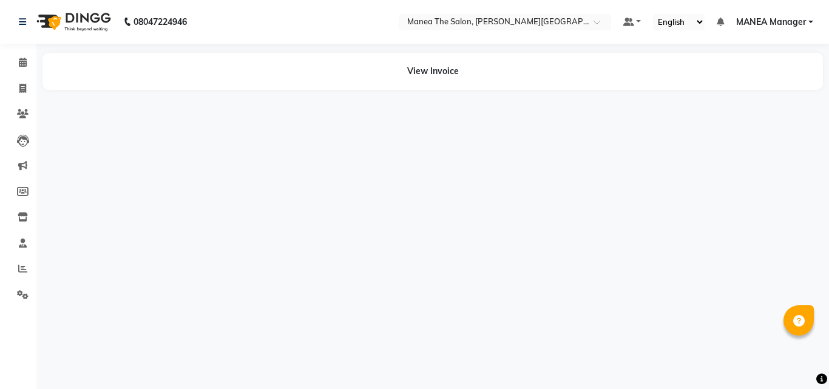
select select "en"
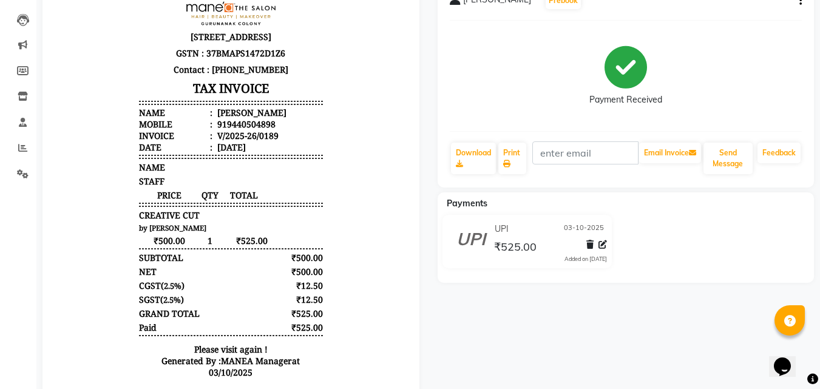
scroll to position [121, 0]
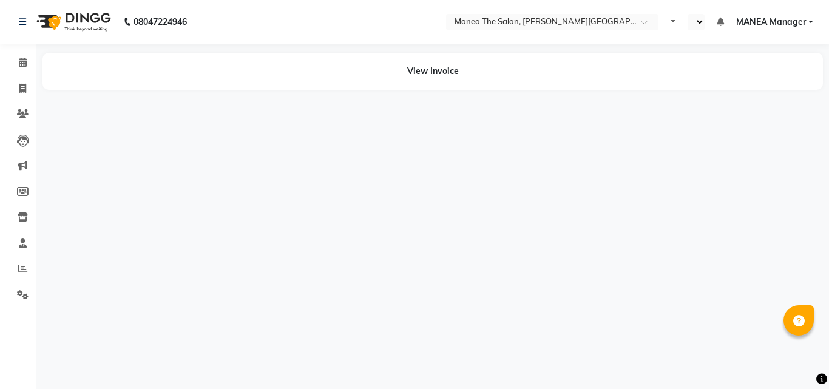
select select "en"
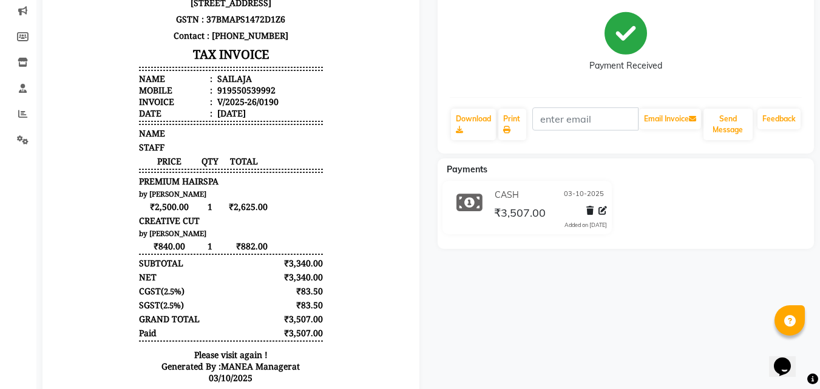
scroll to position [182, 0]
